Goal: Task Accomplishment & Management: Manage account settings

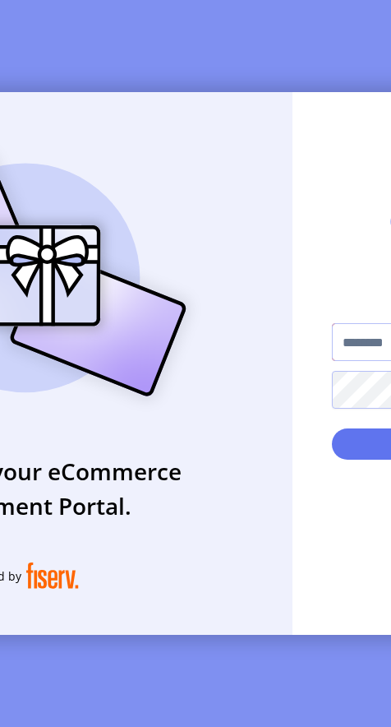
type input "**********"
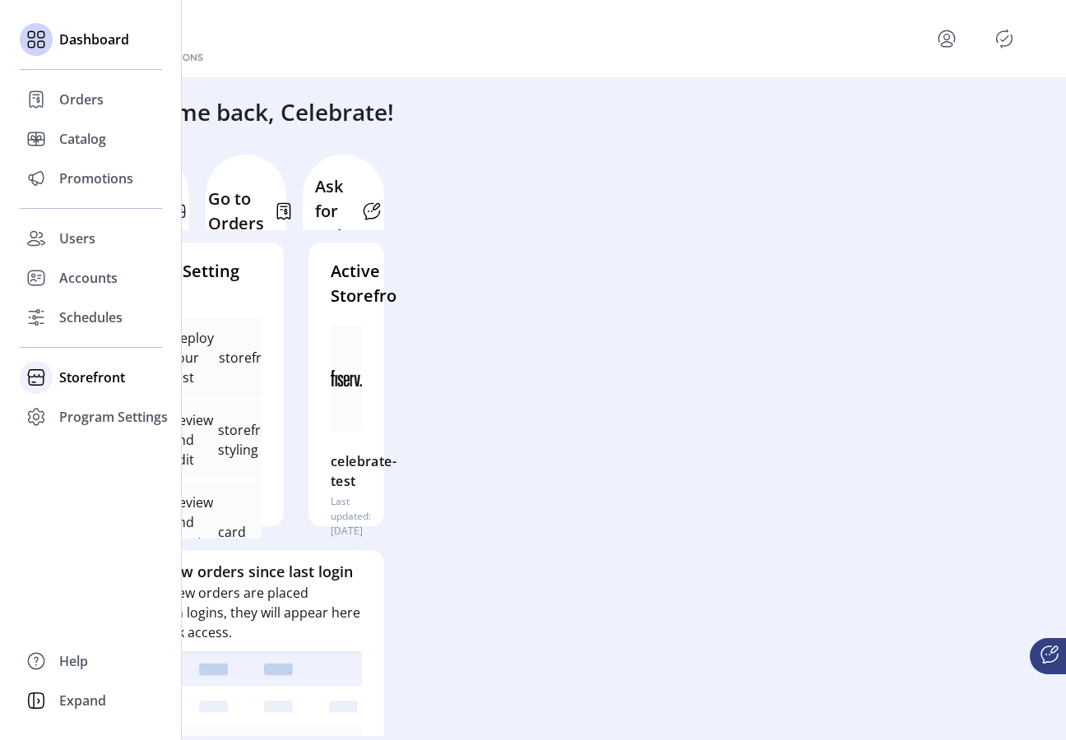
click at [101, 377] on span "Storefront" at bounding box center [92, 378] width 66 height 20
click at [111, 413] on span "Configuration" at bounding box center [102, 411] width 86 height 20
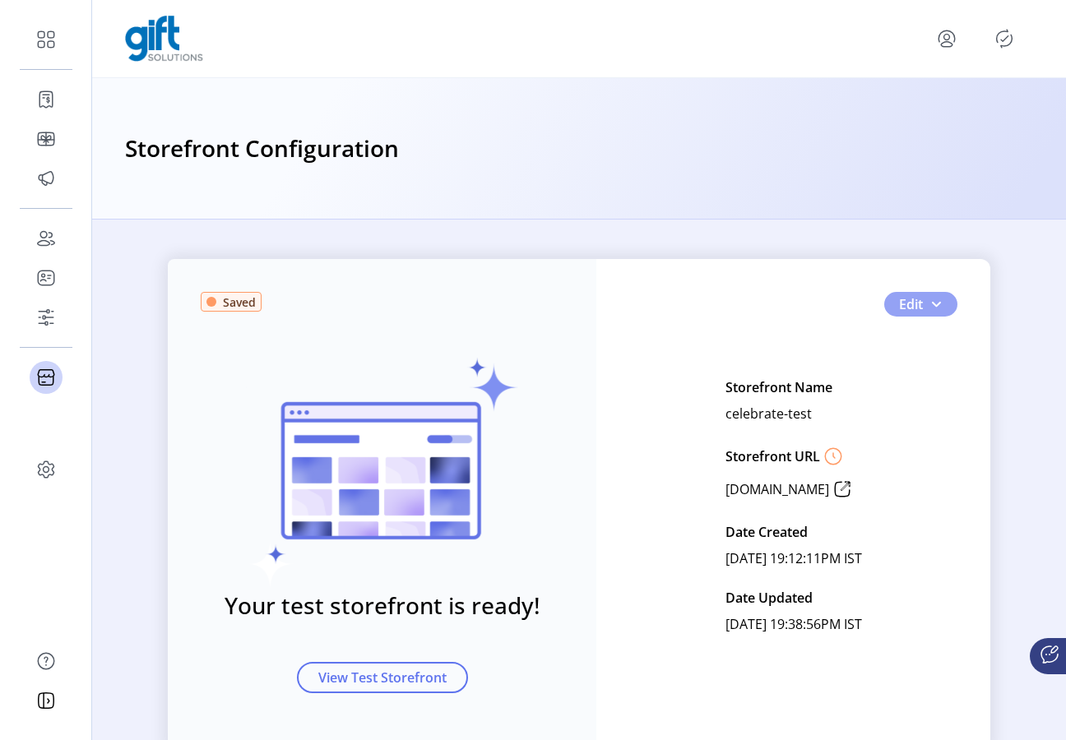
click at [391, 303] on button "Edit" at bounding box center [920, 304] width 73 height 25
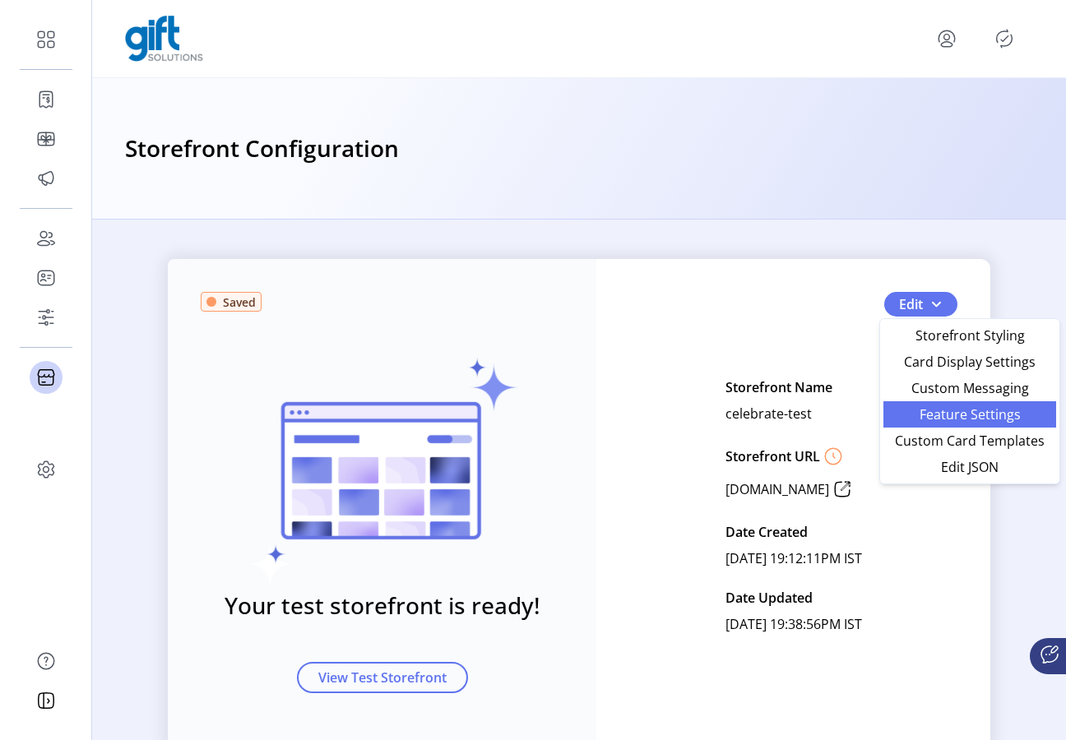
click at [391, 421] on span "Feature Settings" at bounding box center [969, 414] width 153 height 13
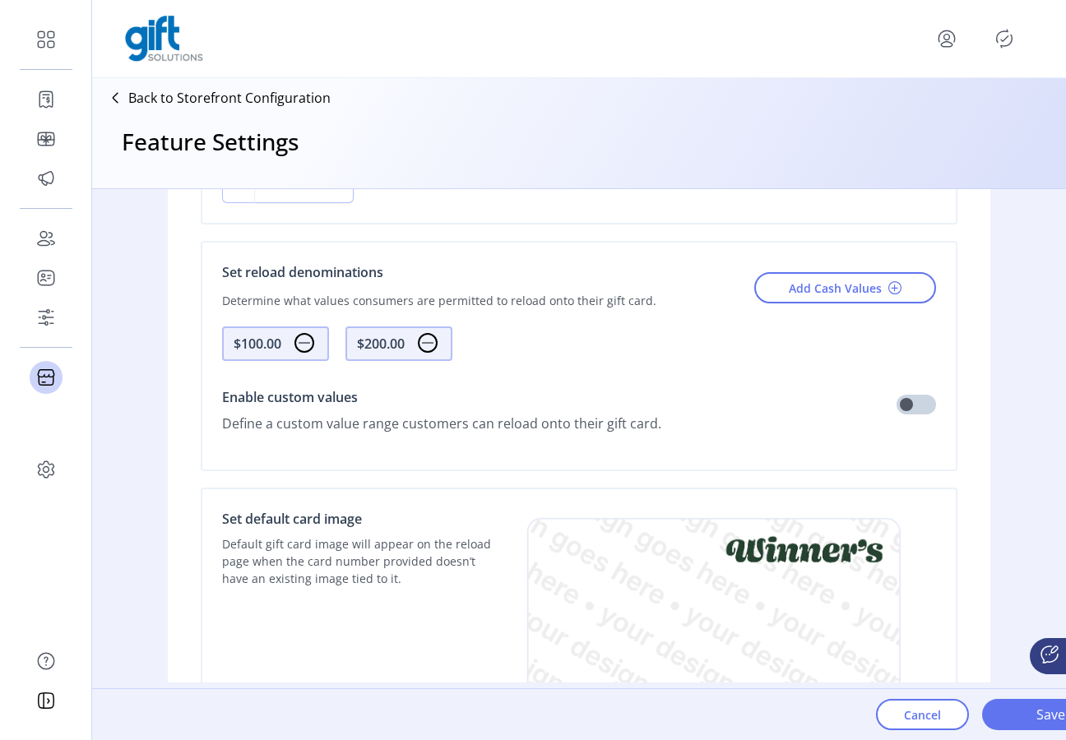
scroll to position [891, 0]
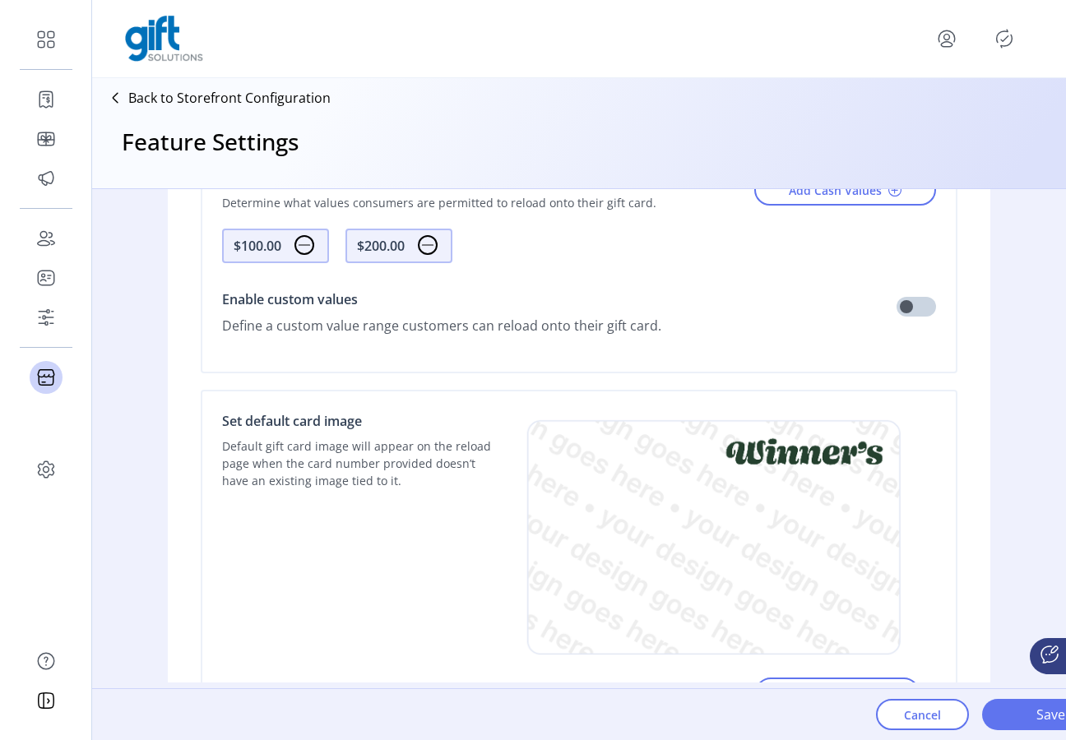
scroll to position [1104, 0]
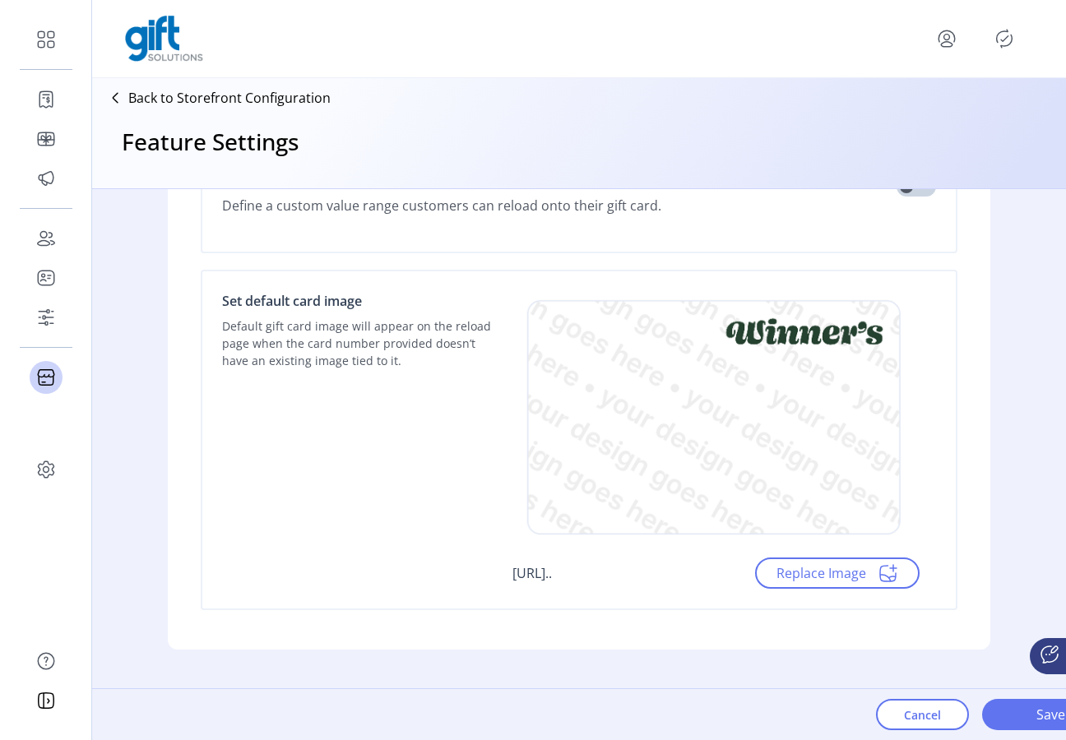
click at [260, 328] on p "Default gift card image will appear on the reload page when the card number pro…" at bounding box center [359, 343] width 274 height 52
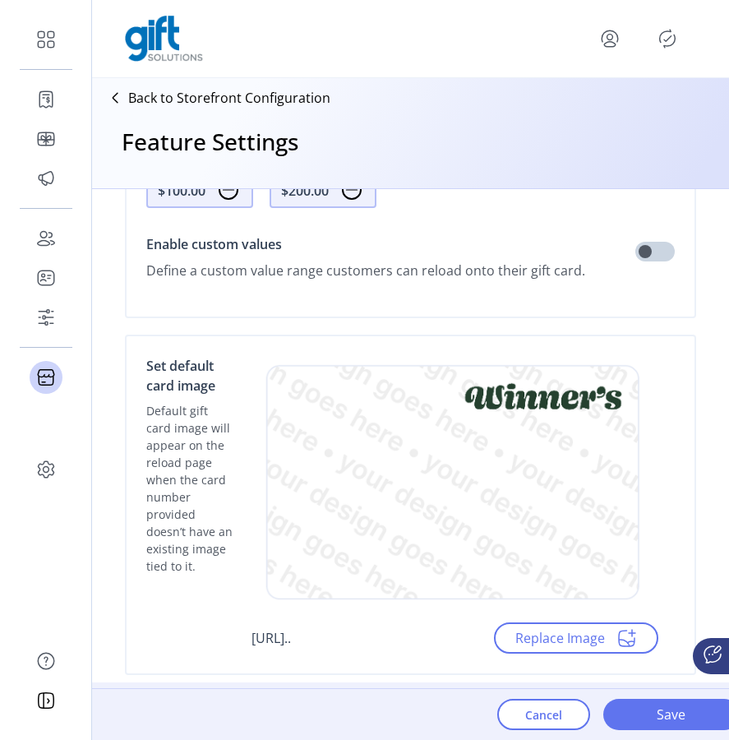
scroll to position [1174, 0]
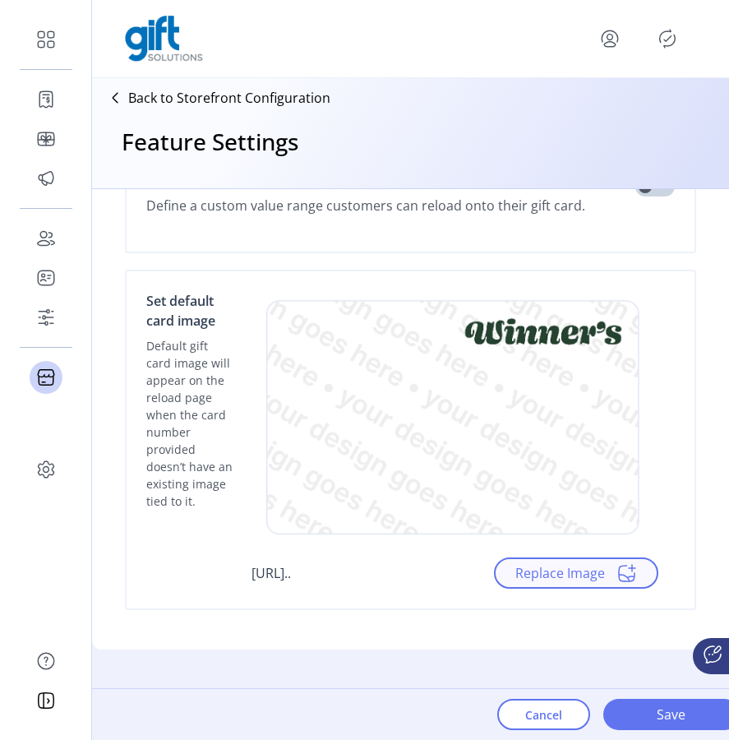
click at [391, 586] on span "Replace Image" at bounding box center [576, 573] width 164 height 31
click at [391, 573] on span "Replace Image" at bounding box center [561, 573] width 90 height 20
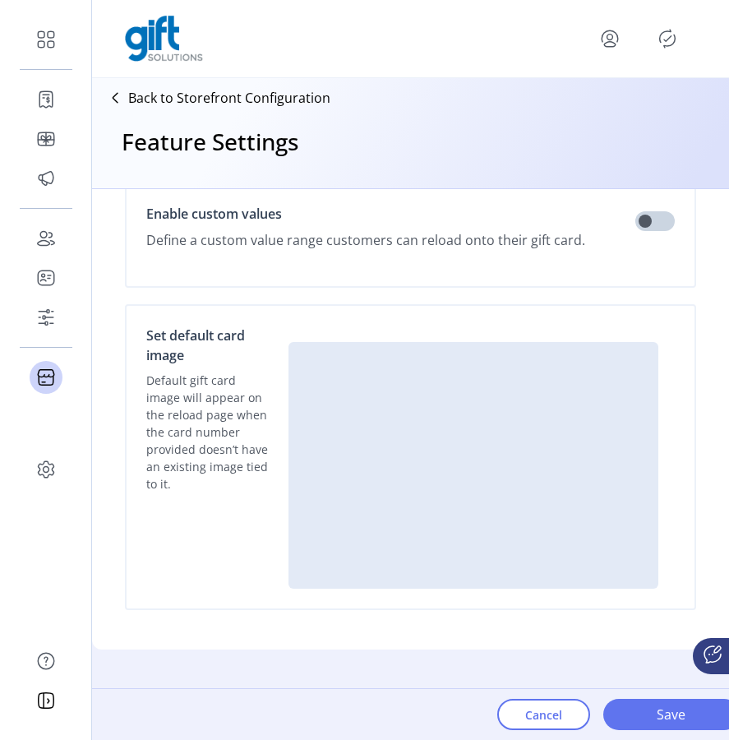
scroll to position [1119, 0]
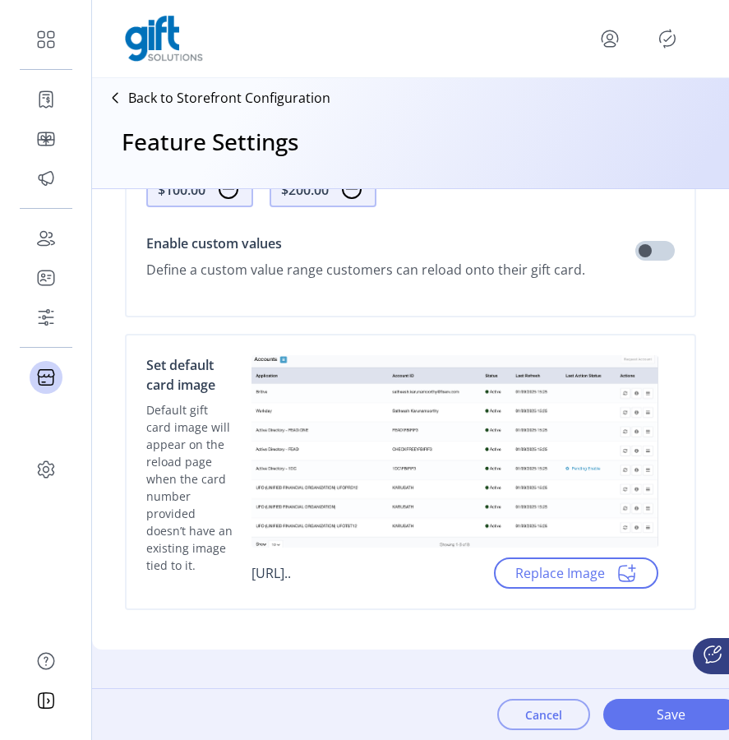
click at [391, 719] on span "Cancel" at bounding box center [544, 714] width 37 height 17
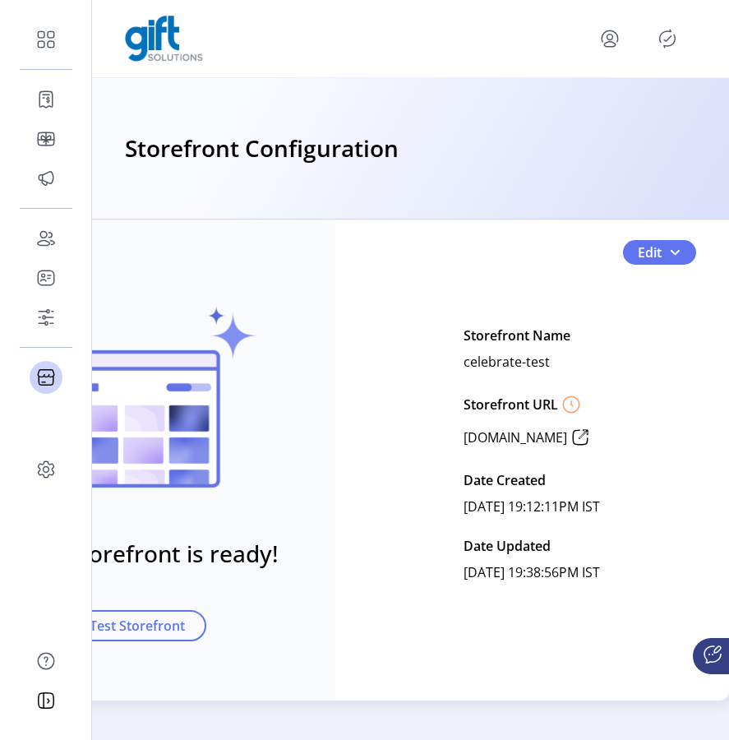
scroll to position [65, 96]
click at [391, 240] on button "Edit" at bounding box center [659, 252] width 73 height 25
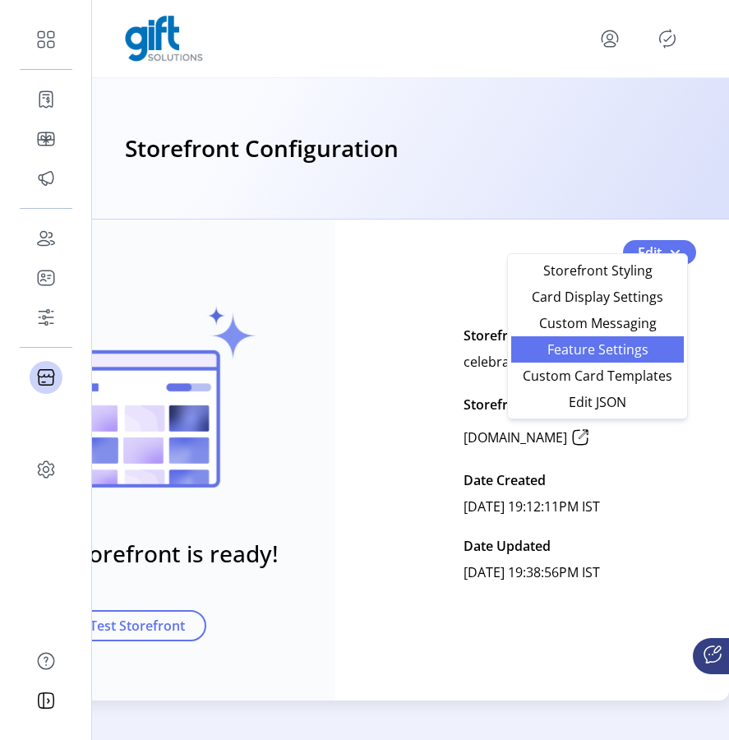
click at [391, 345] on span "Feature Settings" at bounding box center [597, 349] width 153 height 13
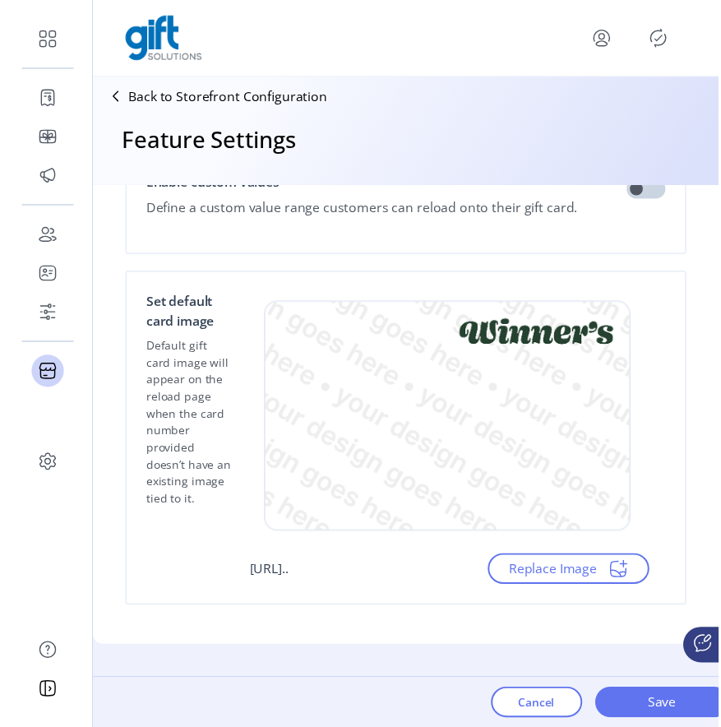
scroll to position [1174, 0]
